Goal: Information Seeking & Learning: Check status

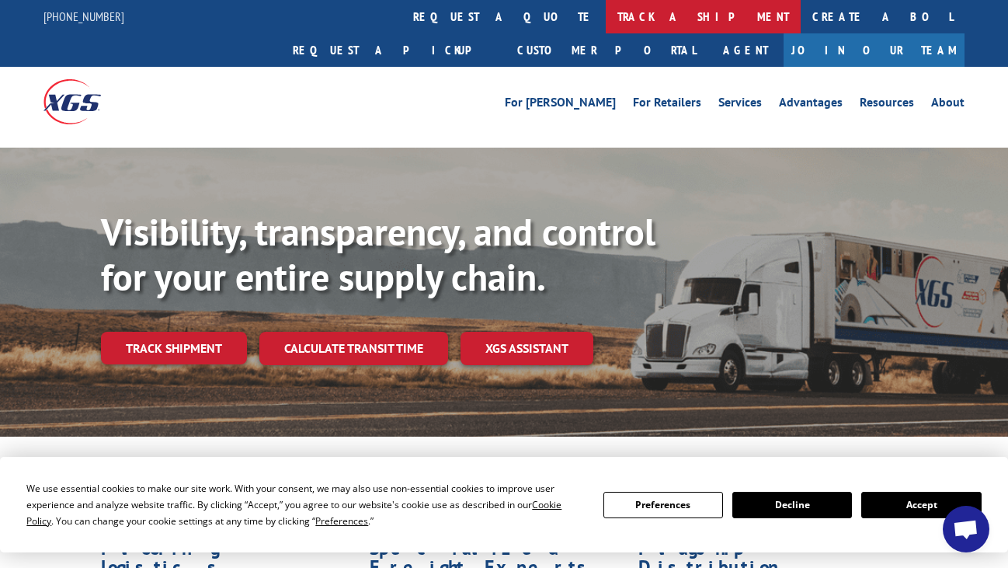
click at [606, 16] on link "track a shipment" at bounding box center [703, 16] width 195 height 33
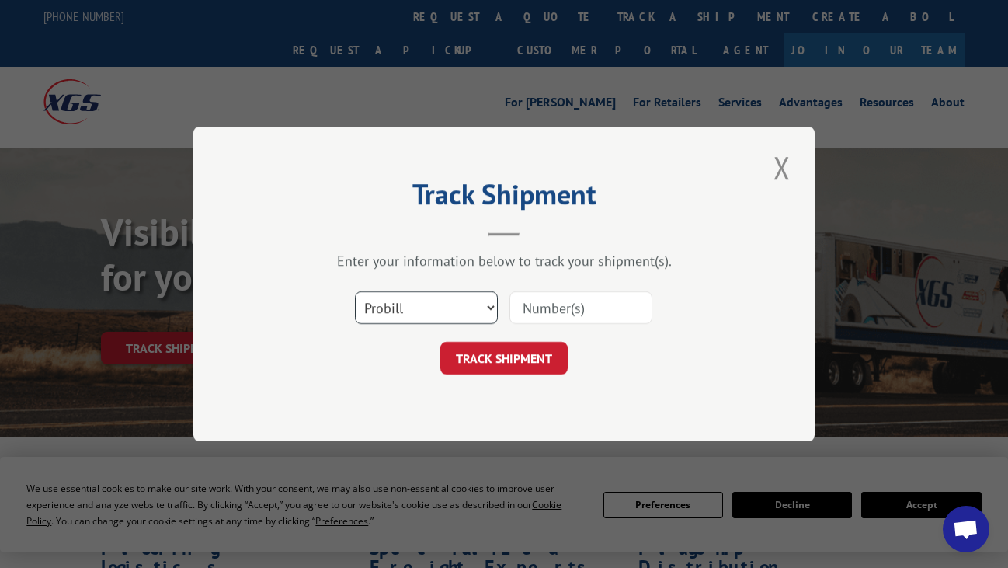
click at [419, 308] on select "Select category... Probill BOL PO" at bounding box center [426, 307] width 143 height 33
select select "bol"
click at [541, 301] on input at bounding box center [581, 307] width 143 height 33
paste input "RFG002810058"
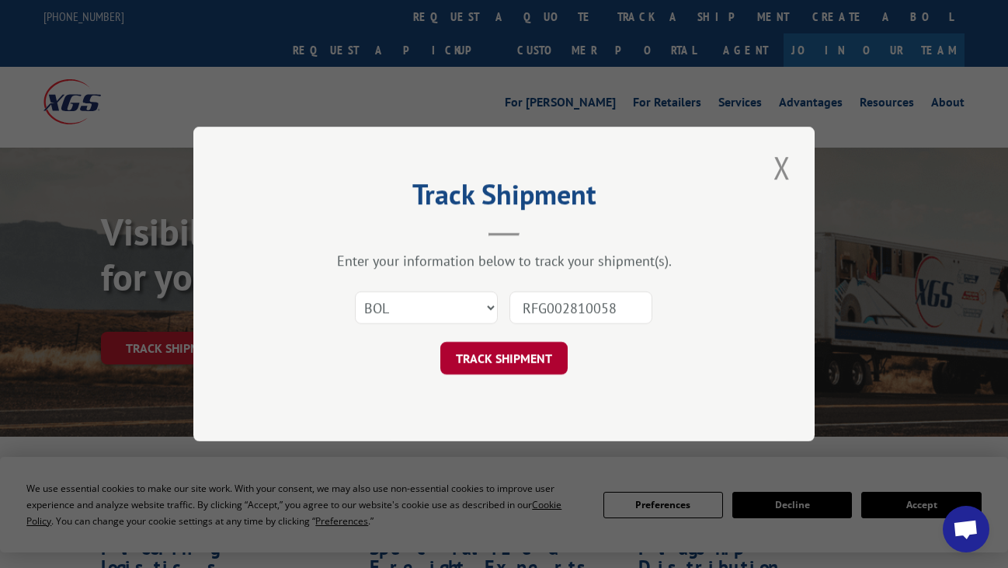
type input "RFG002810058"
click at [518, 357] on button "TRACK SHIPMENT" at bounding box center [503, 358] width 127 height 33
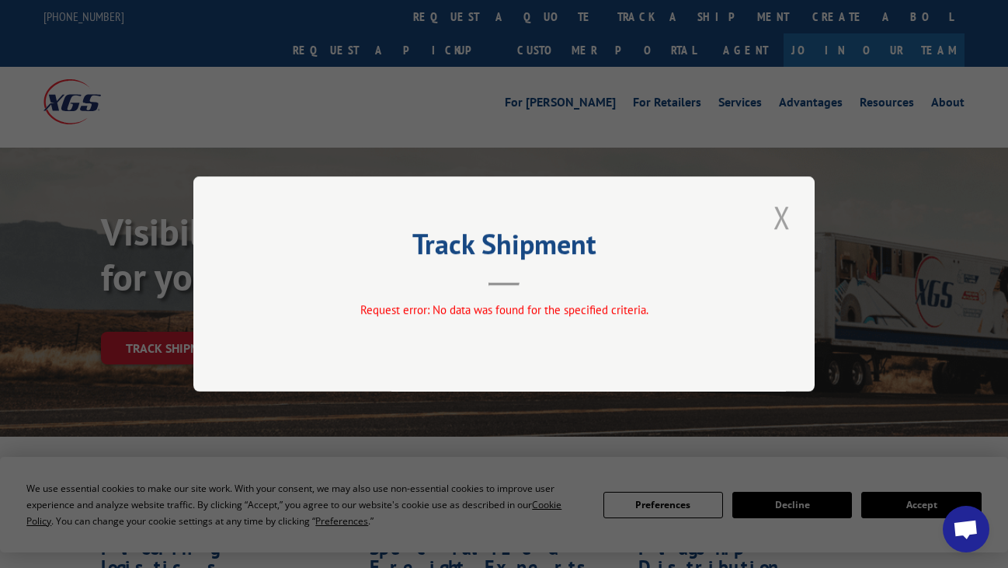
click at [775, 217] on button "Close modal" at bounding box center [782, 217] width 26 height 43
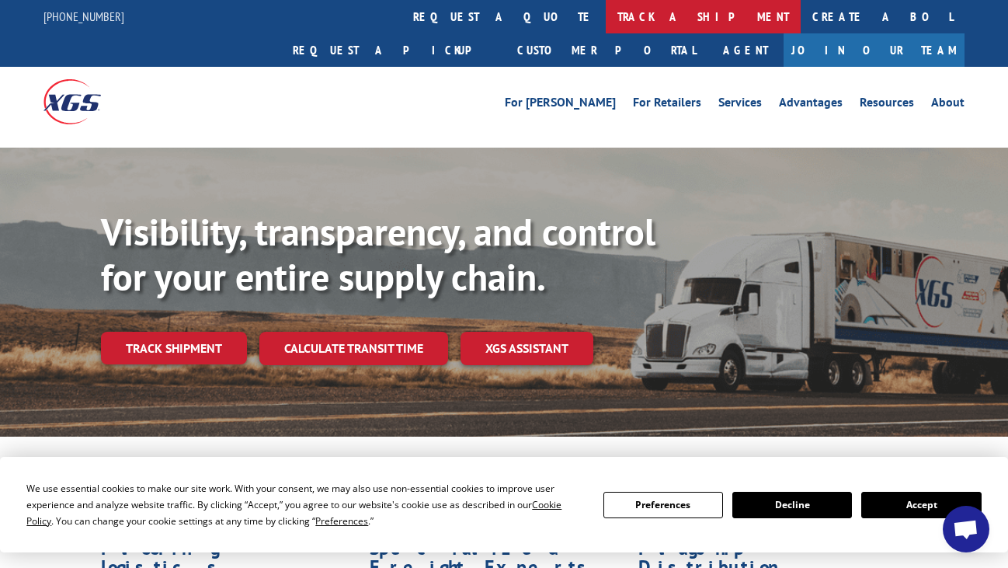
click at [606, 20] on link "track a shipment" at bounding box center [703, 16] width 195 height 33
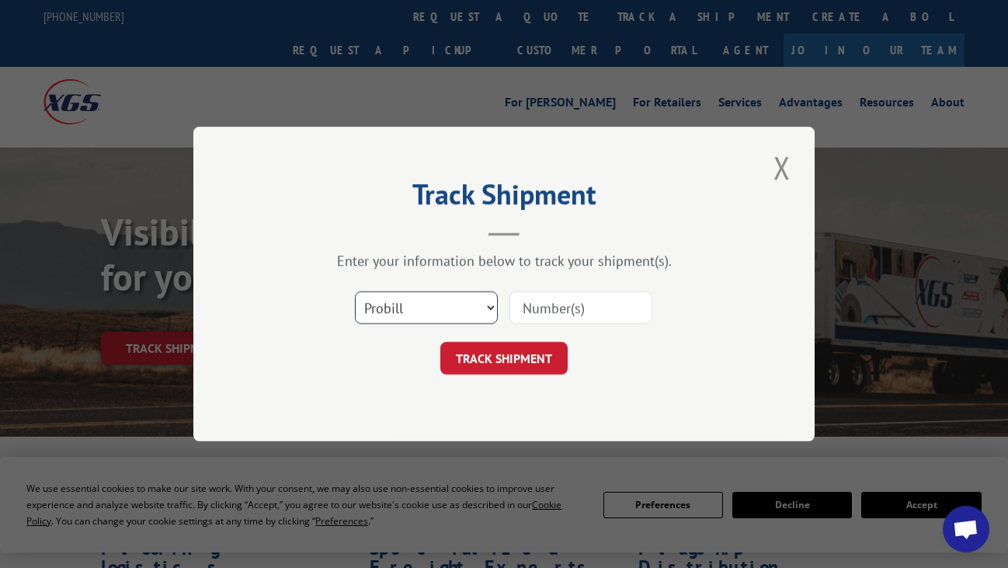
click at [468, 298] on select "Select category... Probill BOL PO" at bounding box center [426, 307] width 143 height 33
select select "bol"
click at [561, 309] on input at bounding box center [581, 307] width 143 height 33
paste input "RFG002810061"
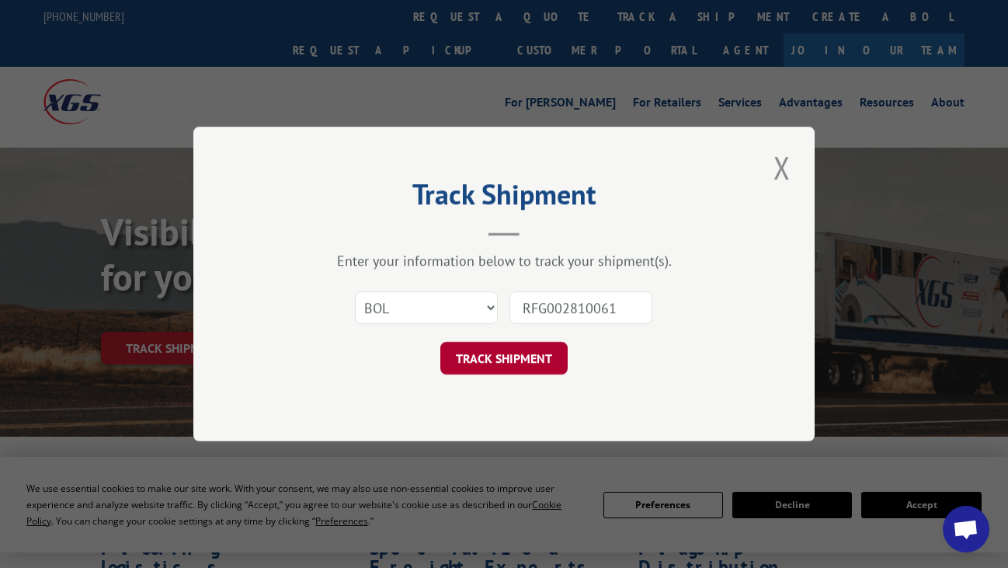
type input "RFG002810061"
click at [519, 349] on button "TRACK SHIPMENT" at bounding box center [503, 358] width 127 height 33
